Goal: Information Seeking & Learning: Understand process/instructions

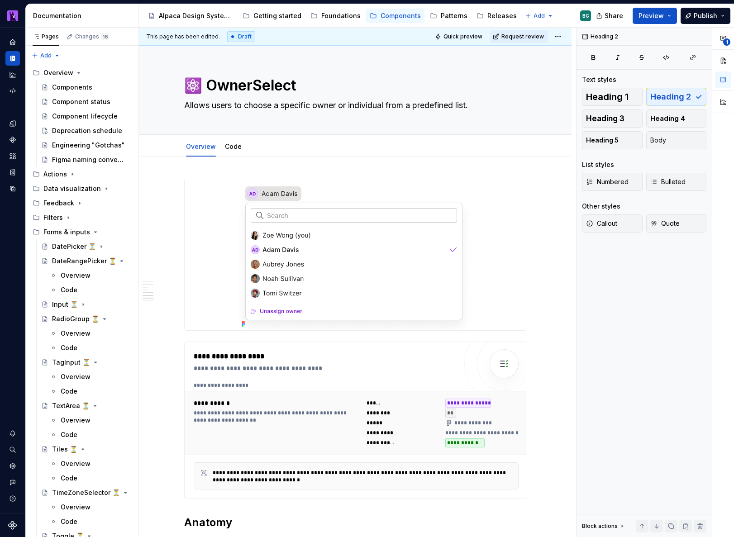
scroll to position [1259, 0]
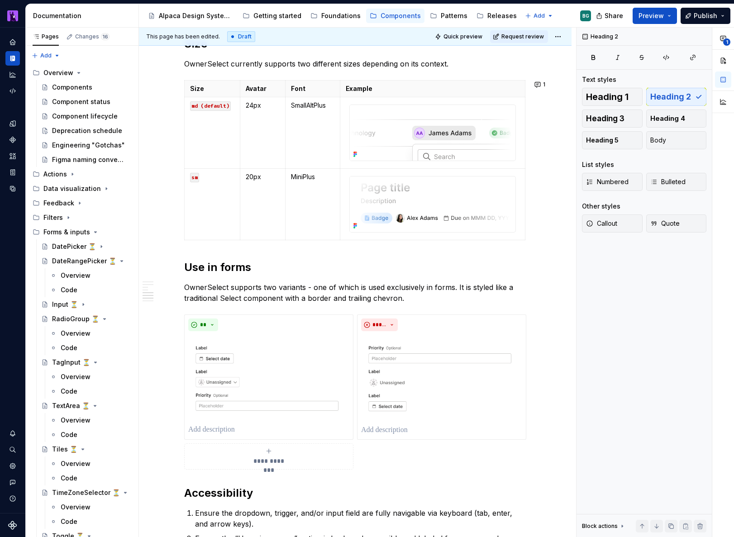
type textarea "*"
drag, startPoint x: 310, startPoint y: 287, endPoint x: 304, endPoint y: 286, distance: 6.3
click at [304, 286] on p "OwnerSelect supports two variants - one of which is used exclusively in forms. …" at bounding box center [355, 293] width 342 height 22
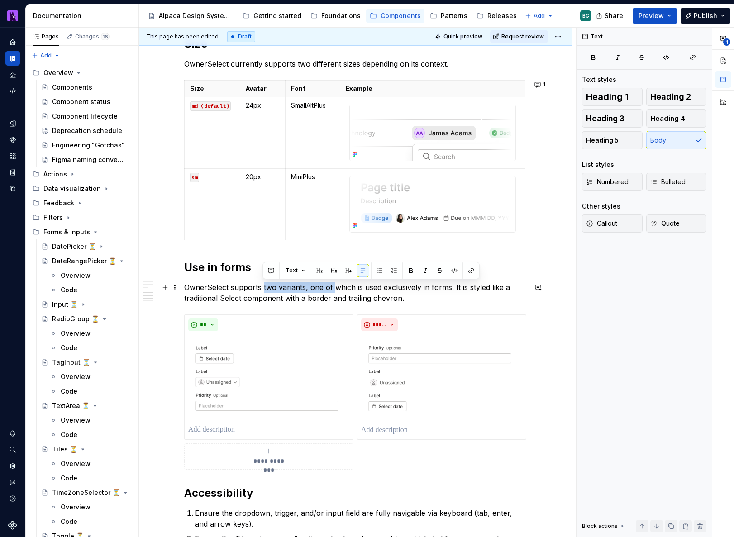
drag, startPoint x: 334, startPoint y: 285, endPoint x: 262, endPoint y: 285, distance: 71.5
click at [262, 285] on p "OwnerSelect supports two variants, one of which is used exclusively in forms. I…" at bounding box center [355, 293] width 342 height 22
drag, startPoint x: 248, startPoint y: 299, endPoint x: 450, endPoint y: 283, distance: 202.9
click at [450, 283] on p "OwnerSelect supports a variant which is used exclusively in forms. It is styled…" at bounding box center [355, 293] width 342 height 22
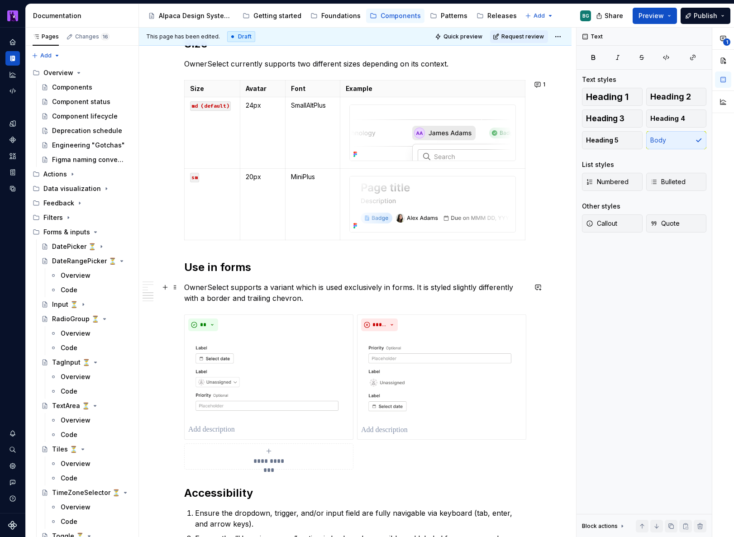
click at [305, 298] on p "OwnerSelect supports a variant which is used exclusively in forms. It is styled…" at bounding box center [355, 293] width 342 height 22
click at [409, 285] on p "OwnerSelect supports a variant which is used exclusively in forms. It is styled…" at bounding box center [355, 293] width 342 height 22
click at [184, 296] on p "OwnerSelect supports a variant which is used exclusively in forms. It is styled…" at bounding box center [355, 293] width 342 height 22
click at [469, 288] on p "OwnerSelect supports a variant which is used exclusively in forms. It is styled…" at bounding box center [355, 293] width 342 height 22
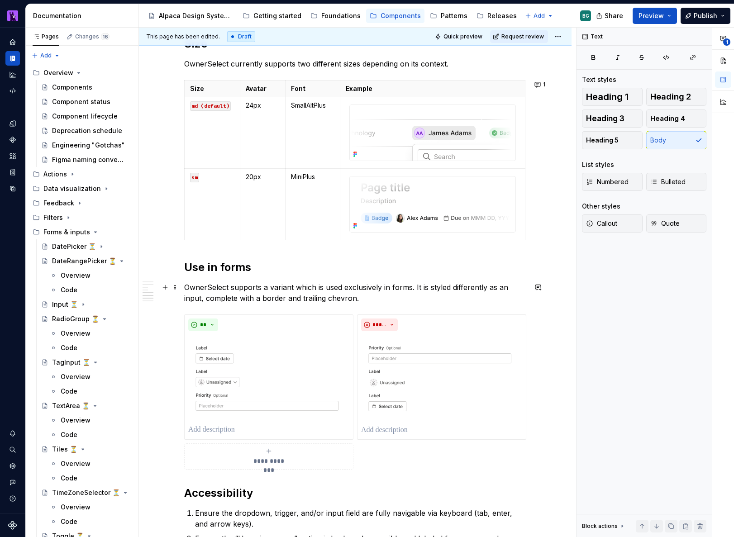
click at [473, 286] on p "OwnerSelect supports a variant which is used exclusively in forms. It is styled…" at bounding box center [355, 293] width 342 height 22
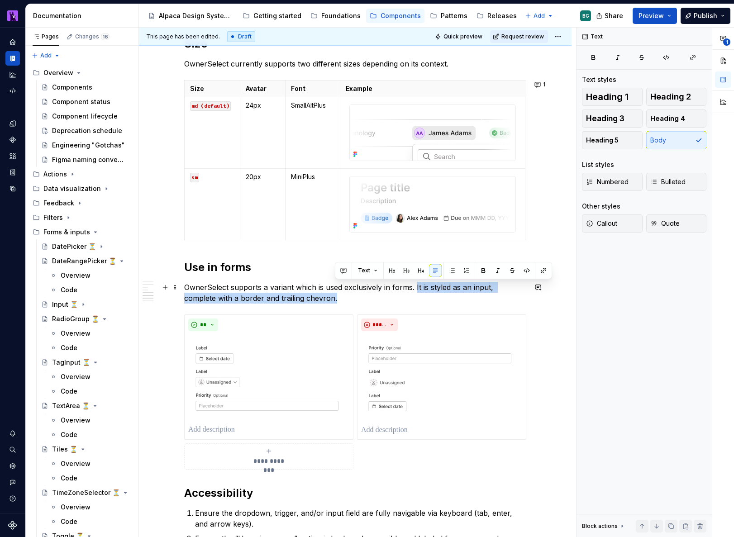
drag, startPoint x: 347, startPoint y: 300, endPoint x: 414, endPoint y: 289, distance: 68.2
click at [414, 289] on p "OwnerSelect supports a variant which is used exclusively in forms. It is styled…" at bounding box center [355, 293] width 342 height 22
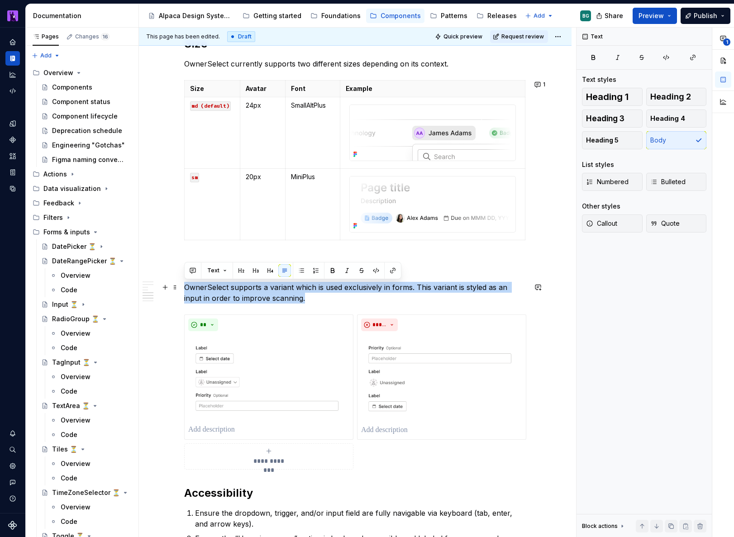
drag, startPoint x: 306, startPoint y: 299, endPoint x: 184, endPoint y: 289, distance: 123.0
click at [184, 289] on p "OwnerSelect supports a variant which is used exclusively in forms. This variant…" at bounding box center [355, 293] width 342 height 22
copy p "OwnerSelect supports a variant which is used exclusively in forms. This variant…"
click at [232, 292] on p "OwnerSelect supports a variant which is used exclusively in forms. This variant…" at bounding box center [355, 293] width 342 height 22
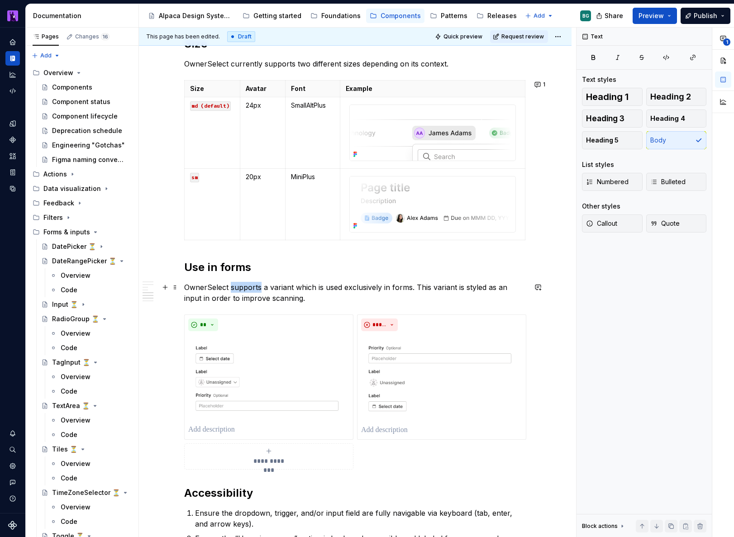
click at [232, 292] on p "OwnerSelect supports a variant which is used exclusively in forms. This variant…" at bounding box center [355, 293] width 342 height 22
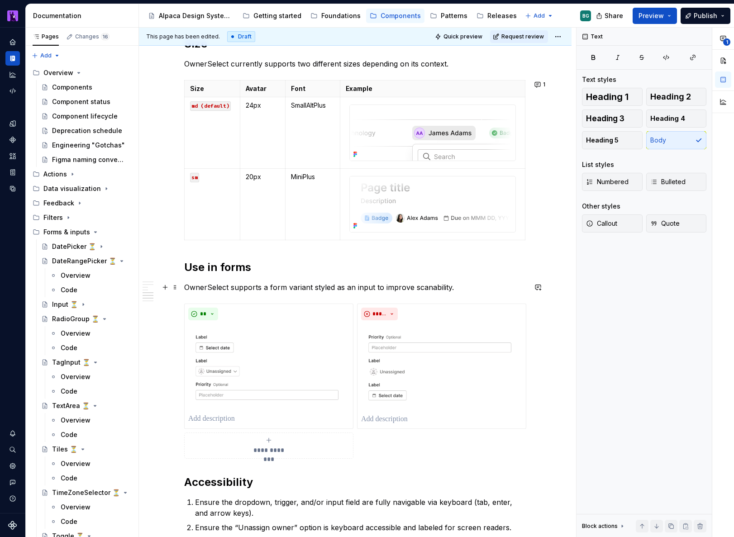
click at [455, 285] on p "OwnerSelect supports a form variant styled as an input to improve scanability." at bounding box center [355, 287] width 342 height 11
click at [428, 287] on p "OwnerSelect supports a form variant styled as an input to improve scanability." at bounding box center [355, 287] width 342 height 11
drag, startPoint x: 428, startPoint y: 287, endPoint x: 378, endPoint y: 287, distance: 50.2
click at [378, 287] on p "OwnerSelect supports a form variant styled as an input to improve scanability." at bounding box center [355, 287] width 342 height 11
click at [284, 286] on p "OwnerSelect supports a form variant styled as an input to improve scanability." at bounding box center [355, 287] width 342 height 11
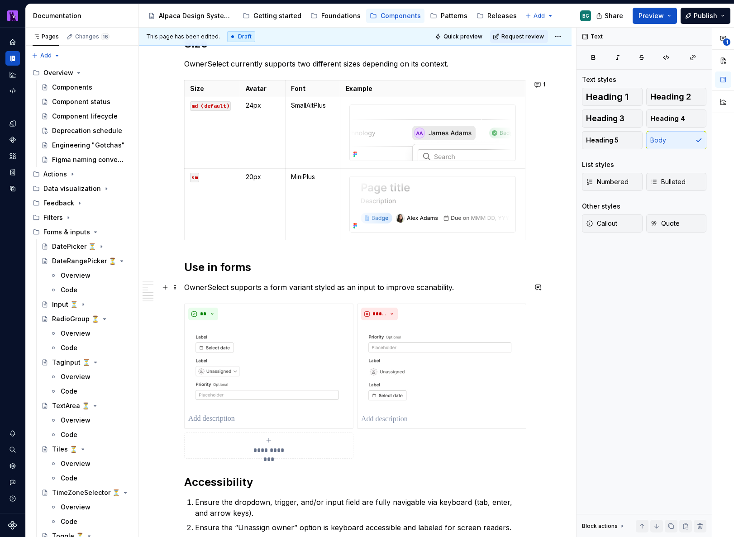
click at [205, 290] on p "OwnerSelect supports a form variant styled as an input to improve scanability." at bounding box center [355, 287] width 342 height 11
click at [403, 291] on p "OwnerSelect supports a form variant styled as an input to improve scanability." at bounding box center [355, 287] width 342 height 11
click at [378, 288] on p "OwnerSelect supports a form variant styled as an input to improve scanability." at bounding box center [355, 287] width 342 height 11
click at [462, 289] on p "OwnerSelect supports a form variant styled as an input to improve scanability." at bounding box center [355, 287] width 342 height 11
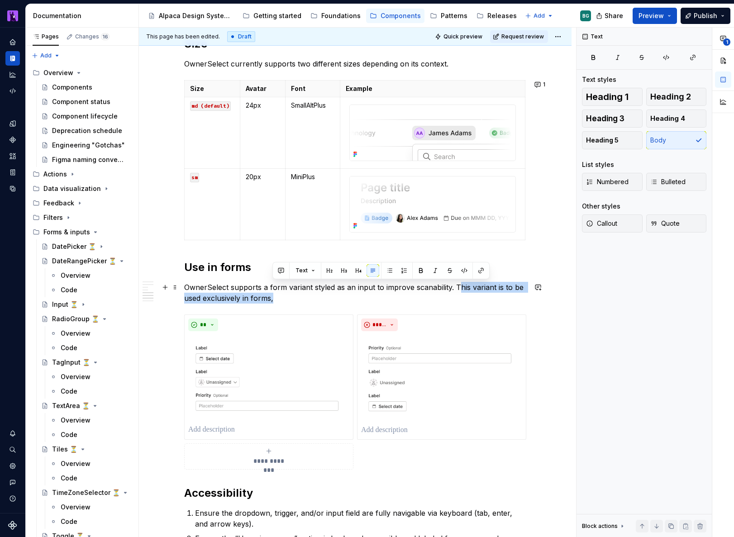
drag, startPoint x: 455, startPoint y: 287, endPoint x: 455, endPoint y: 295, distance: 8.2
click at [455, 295] on p "OwnerSelect supports a form variant styled as an input to improve scanability. …" at bounding box center [355, 293] width 342 height 22
click at [375, 299] on p "OwnerSelect supports a form variant styled as an input to improve scanability. …" at bounding box center [355, 293] width 342 height 22
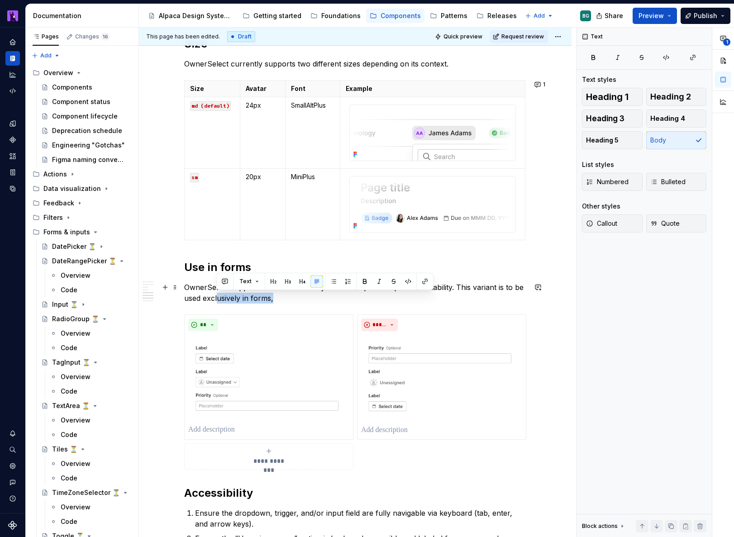
drag, startPoint x: 306, startPoint y: 303, endPoint x: 264, endPoint y: 284, distance: 46.8
click at [218, 297] on p "OwnerSelect supports a form variant styled as an input to improve scanability. …" at bounding box center [355, 293] width 342 height 22
click at [272, 295] on p "OwnerSelect supports a form variant styled as an input to improve scanability. …" at bounding box center [355, 293] width 342 height 22
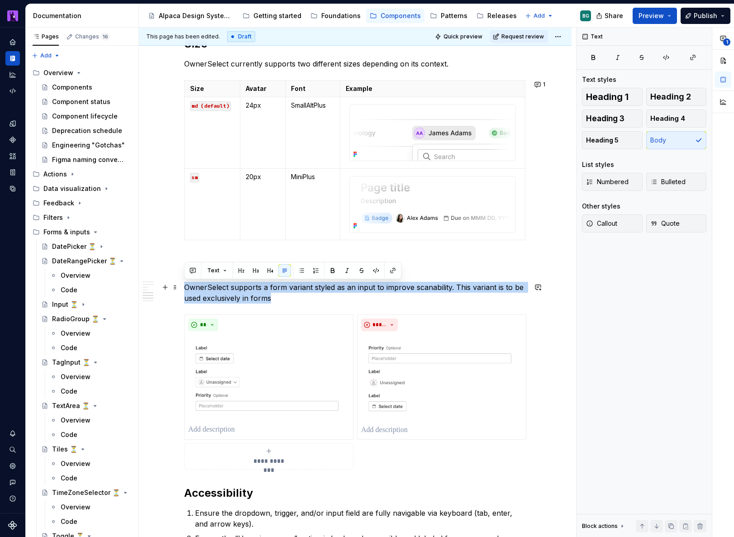
drag, startPoint x: 271, startPoint y: 298, endPoint x: 190, endPoint y: 290, distance: 81.8
click at [185, 289] on p "OwnerSelect supports a form variant styled as an input to improve scanability. …" at bounding box center [355, 293] width 342 height 22
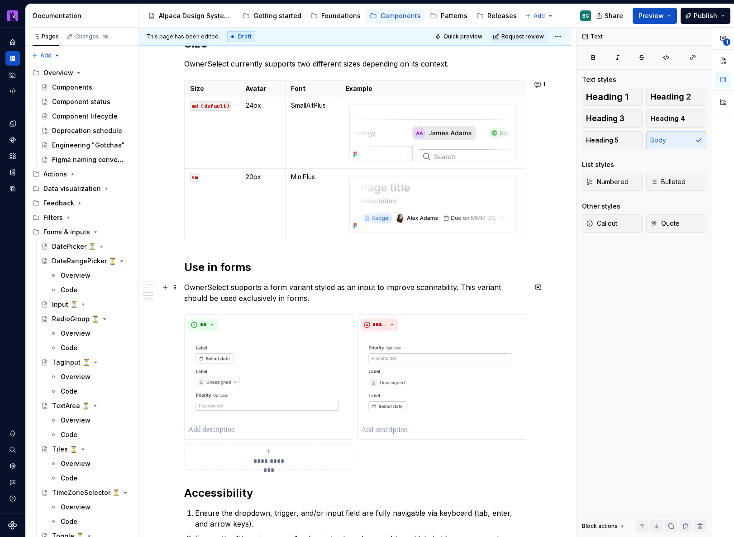
click at [279, 302] on p "OwnerSelect supports a form variant styled as an input to improve scannability.…" at bounding box center [355, 293] width 342 height 22
click at [391, 450] on div "**********" at bounding box center [355, 391] width 342 height 155
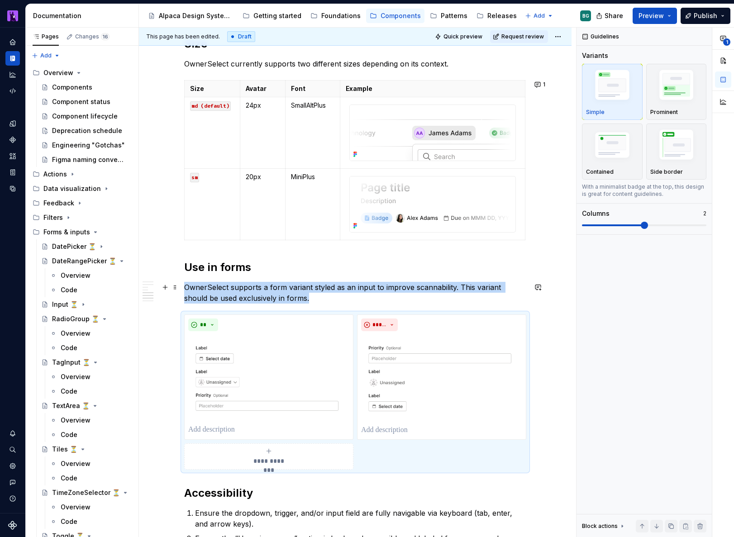
click at [303, 299] on p "OwnerSelect supports a form variant styled as an input to improve scannability.…" at bounding box center [355, 293] width 342 height 22
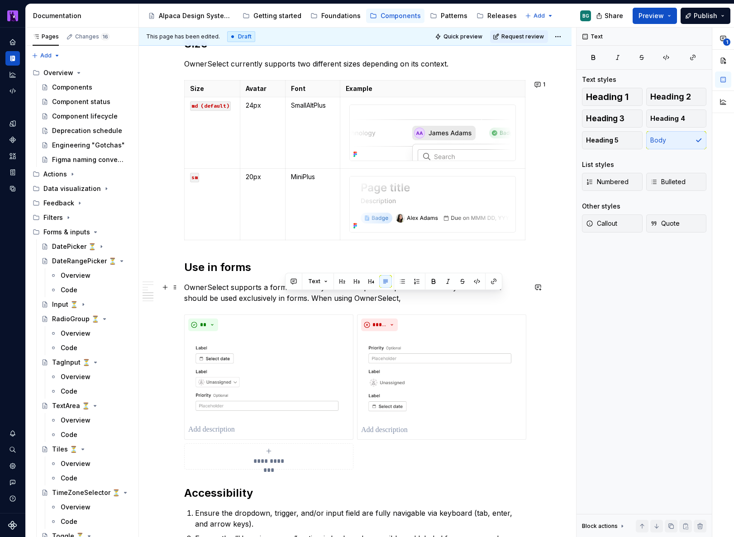
drag, startPoint x: 366, startPoint y: 301, endPoint x: 288, endPoint y: 297, distance: 78.4
click at [288, 297] on p "OwnerSelect supports a form variant styled as an input to improve scannability.…" at bounding box center [355, 293] width 342 height 22
click at [234, 299] on p "OwnerSelect supports a form variant styled as an input to improve scannability.…" at bounding box center [355, 293] width 342 height 22
click at [220, 299] on p "OwnerSelect supports a form variant styled as an input to improve scannability.…" at bounding box center [355, 293] width 342 height 22
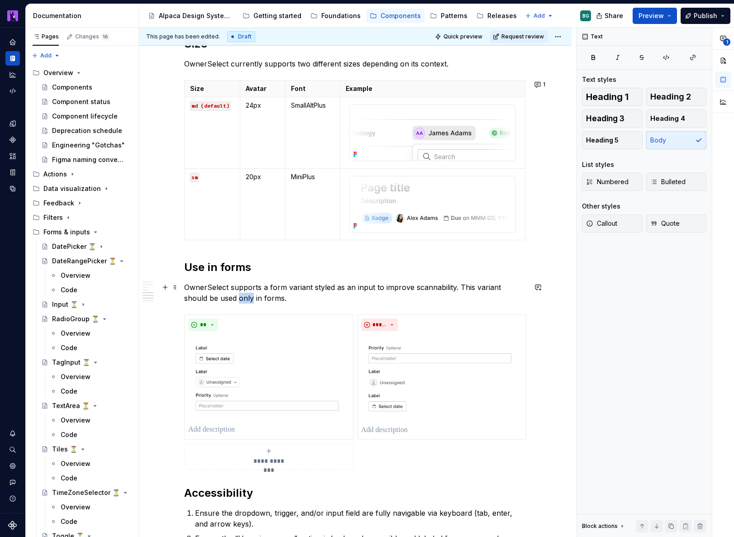
click at [220, 299] on p "OwnerSelect supports a form variant styled as an input to improve scannability.…" at bounding box center [355, 293] width 342 height 22
click at [263, 300] on p "OwnerSelect supports a form variant styled as an input to improve scannability.…" at bounding box center [355, 293] width 342 height 22
click at [260, 299] on p "OwnerSelect supports a form variant styled as an input to improve scannability.…" at bounding box center [355, 293] width 342 height 22
click at [296, 296] on p "OwnerSelect supports a form variant styled as an input to improve scannability.…" at bounding box center [355, 293] width 342 height 22
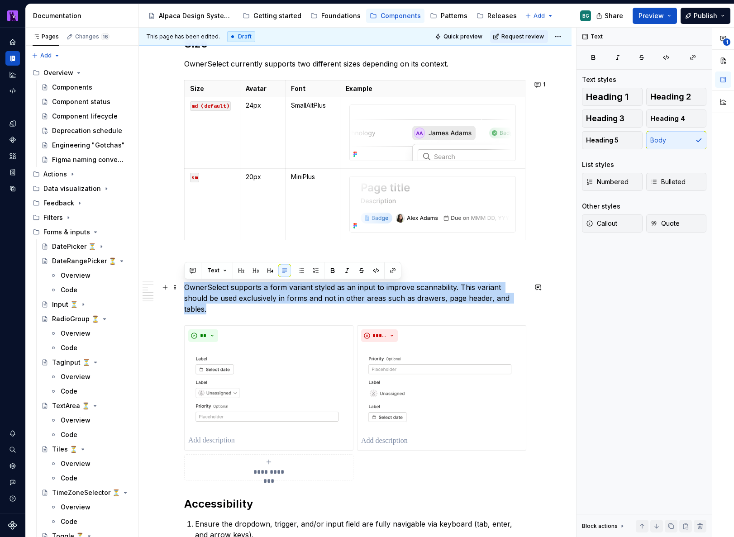
drag, startPoint x: 505, startPoint y: 299, endPoint x: 185, endPoint y: 289, distance: 320.4
click at [184, 289] on p "OwnerSelect supports a form variant styled as an input to improve scannability.…" at bounding box center [355, 298] width 342 height 33
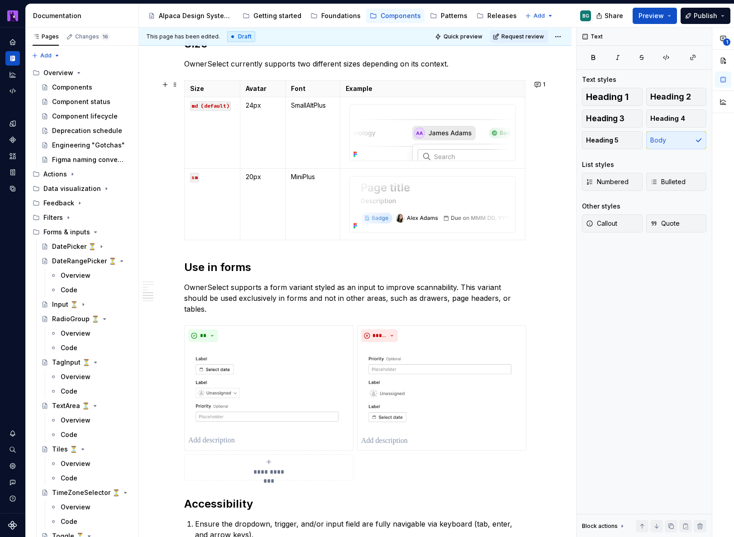
type textarea "*"
